Goal: Task Accomplishment & Management: Manage account settings

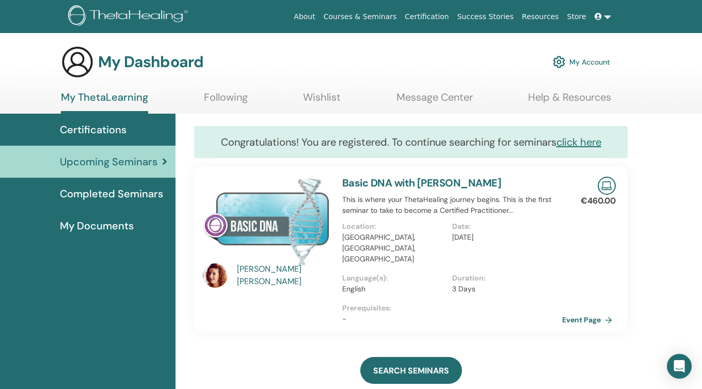
click at [150, 61] on h3 "My Dashboard" at bounding box center [150, 62] width 105 height 19
click at [590, 64] on link "My Account" at bounding box center [581, 62] width 57 height 23
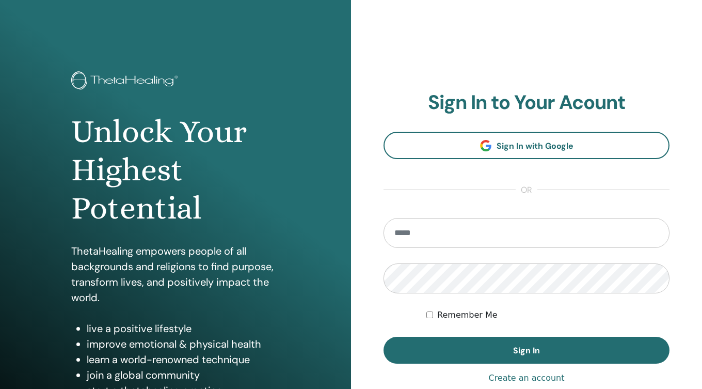
click at [474, 229] on input "email" at bounding box center [527, 233] width 286 height 30
type input "**********"
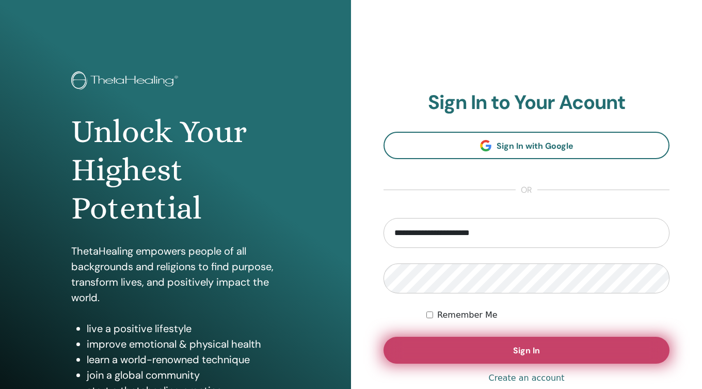
click at [514, 355] on span "Sign In" at bounding box center [526, 350] width 27 height 11
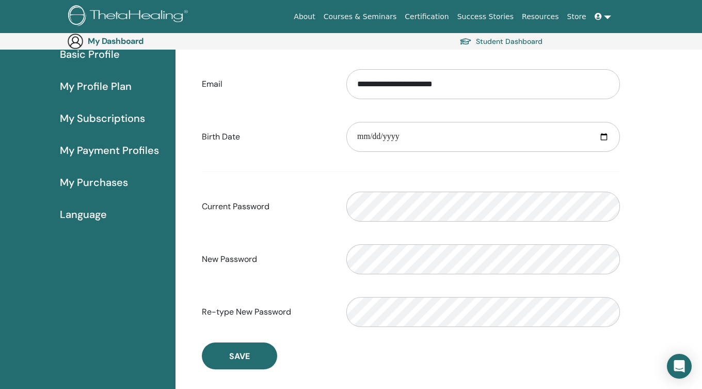
scroll to position [88, 0]
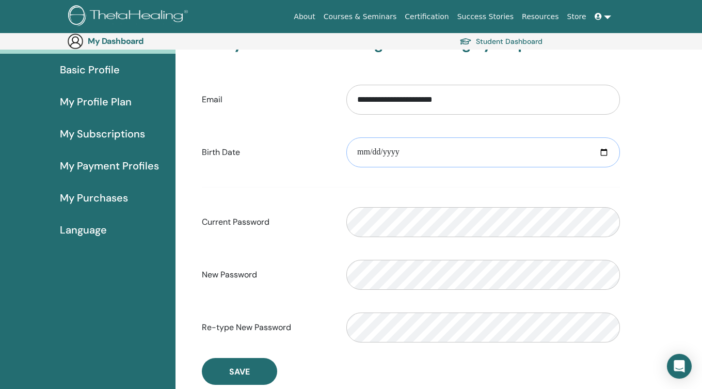
click at [385, 153] on input "date" at bounding box center [483, 152] width 274 height 30
click at [369, 151] on input "date" at bounding box center [483, 152] width 274 height 30
click at [605, 151] on input "date" at bounding box center [483, 152] width 274 height 30
type input "**********"
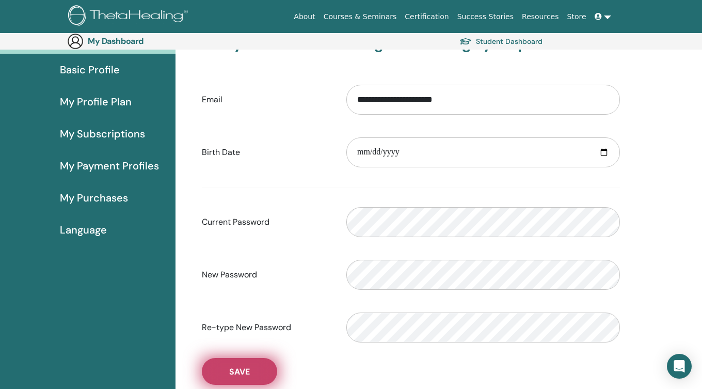
click at [255, 361] on button "Save" at bounding box center [239, 371] width 75 height 27
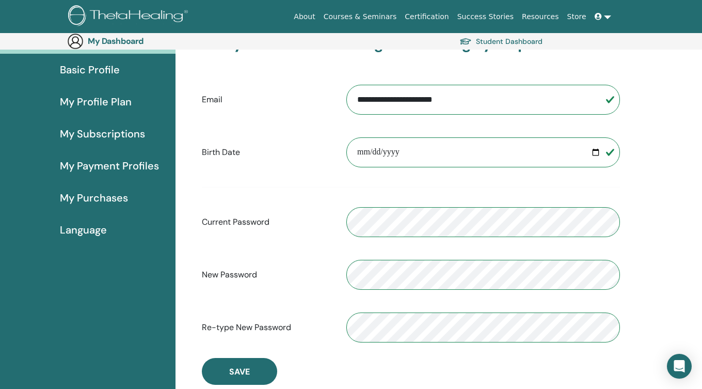
scroll to position [0, 0]
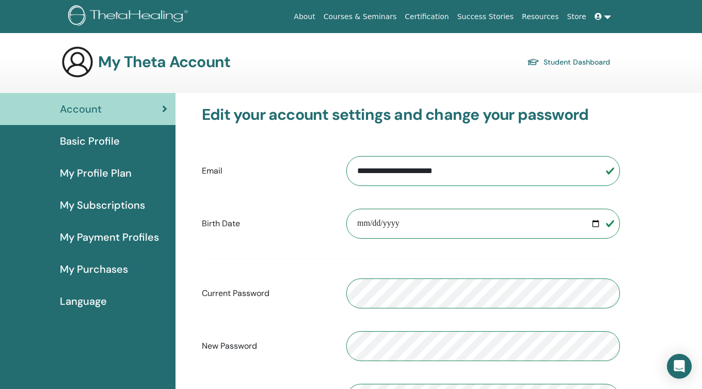
click at [372, 17] on link "Courses & Seminars" at bounding box center [361, 16] width 82 height 19
